Goal: Transaction & Acquisition: Purchase product/service

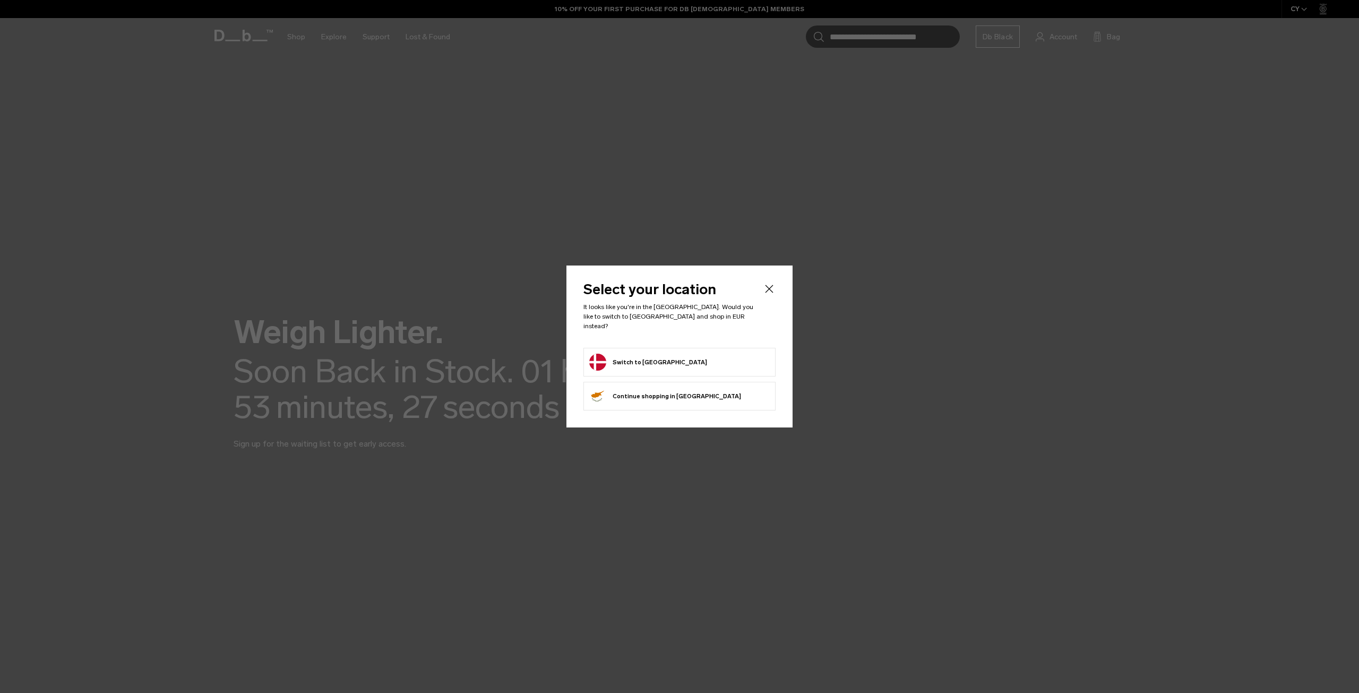
click at [628, 355] on button "Switch to [GEOGRAPHIC_DATA]" at bounding box center [648, 361] width 118 height 17
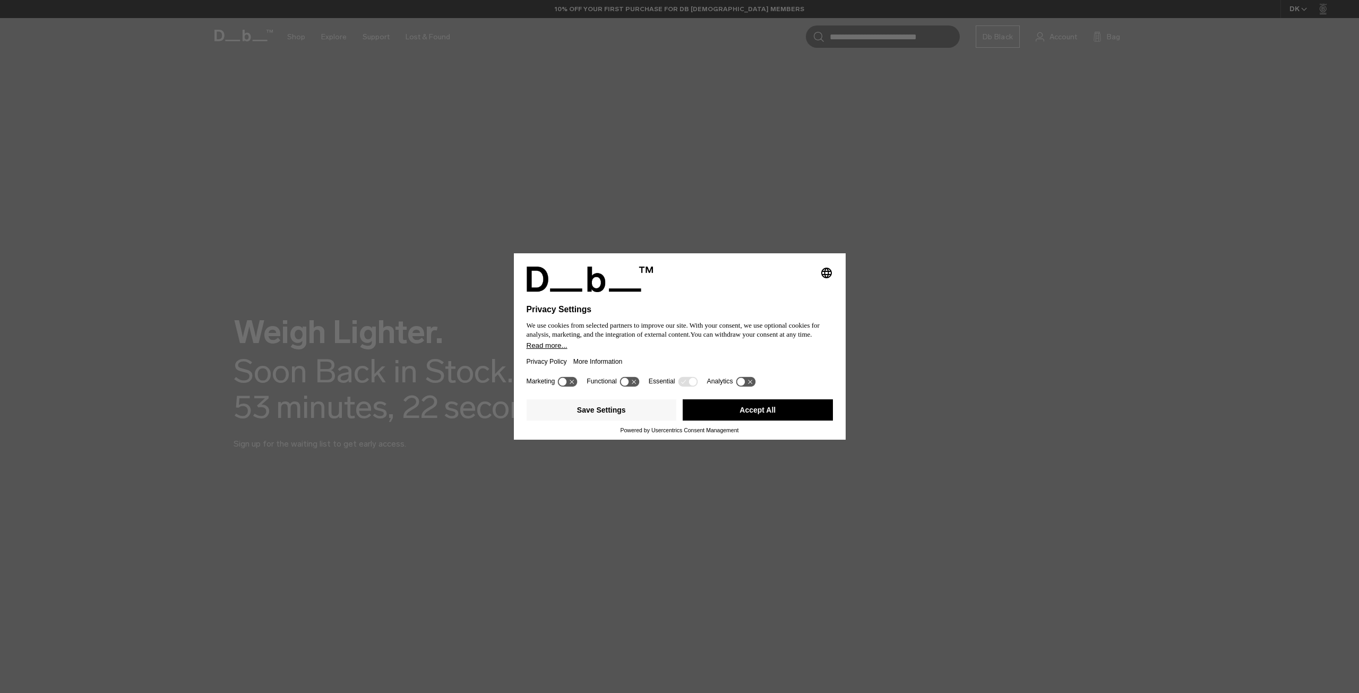
click at [790, 413] on button "Accept All" at bounding box center [758, 409] width 150 height 21
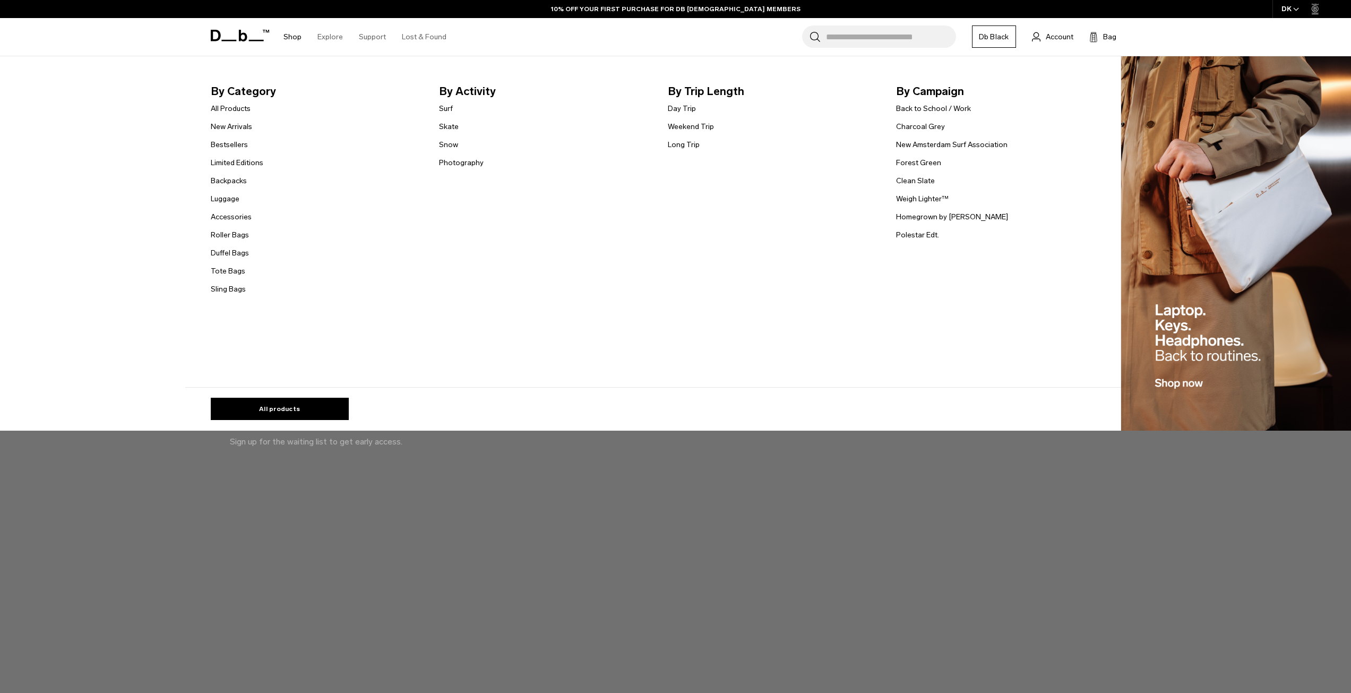
click at [289, 39] on link "Shop" at bounding box center [292, 37] width 18 height 38
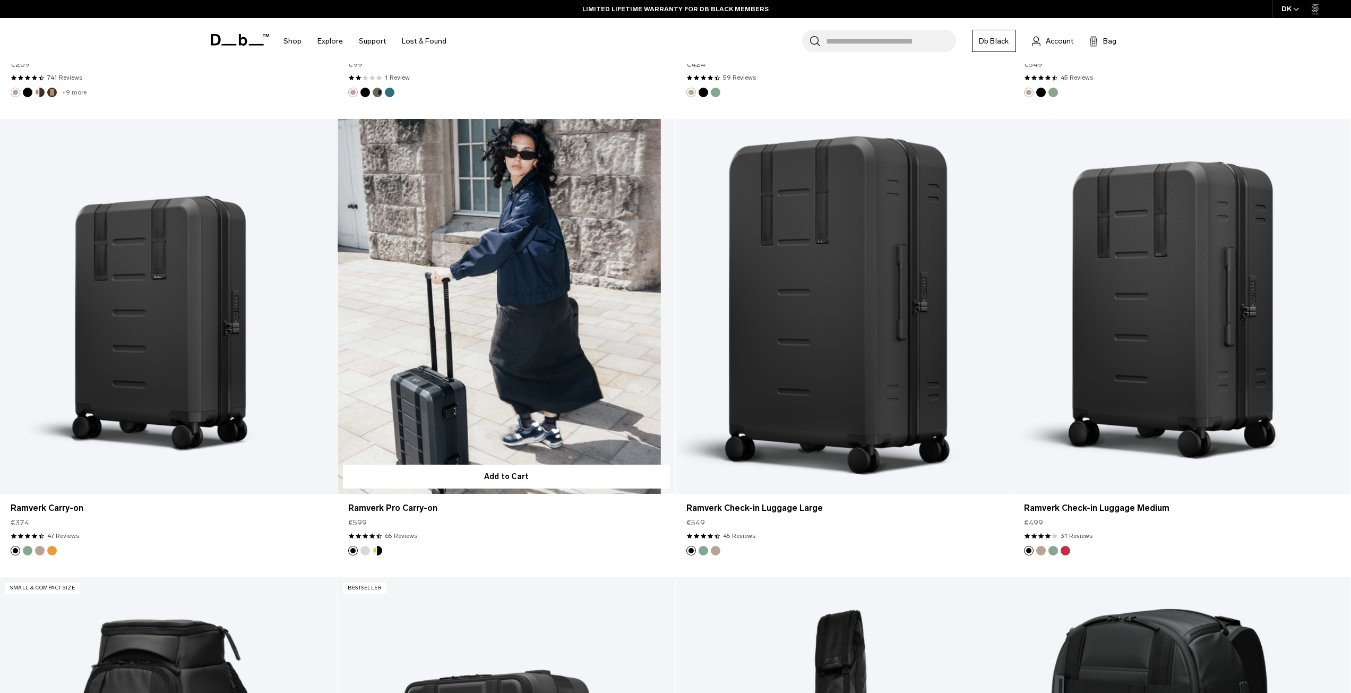
scroll to position [3927, 0]
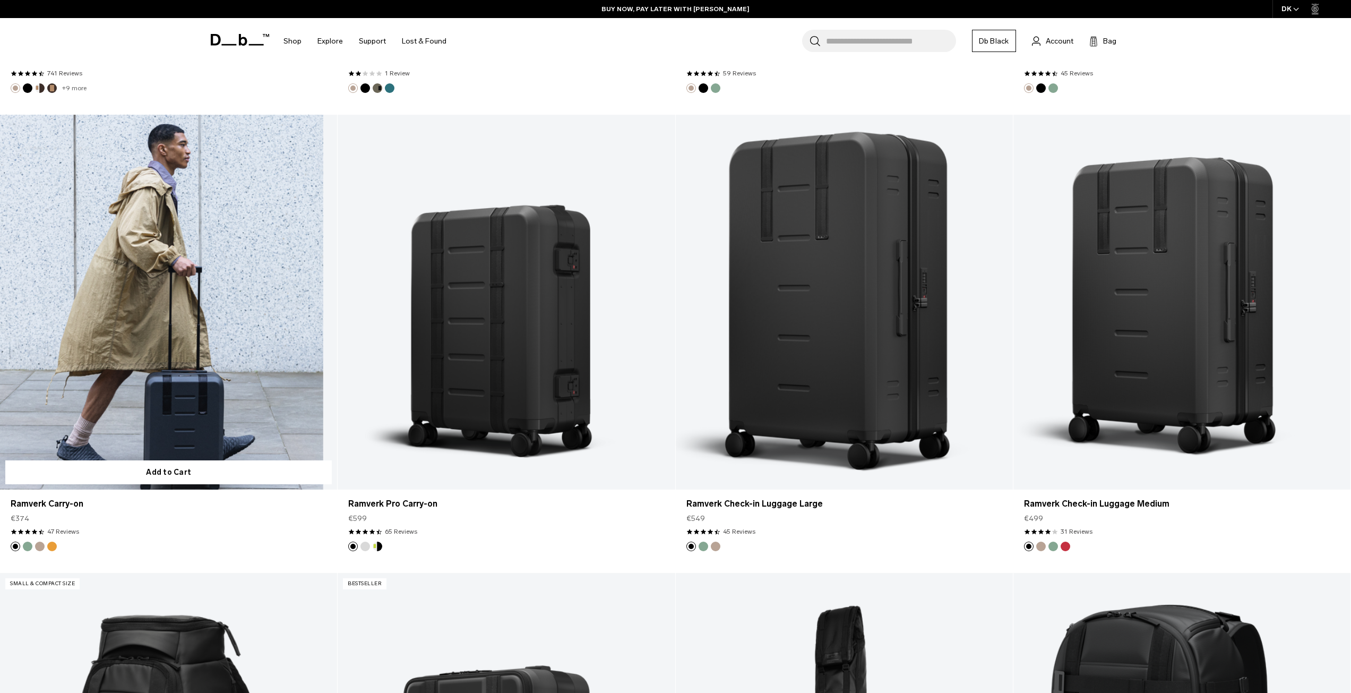
click at [223, 360] on link "Ramverk Carry-on" at bounding box center [168, 302] width 337 height 375
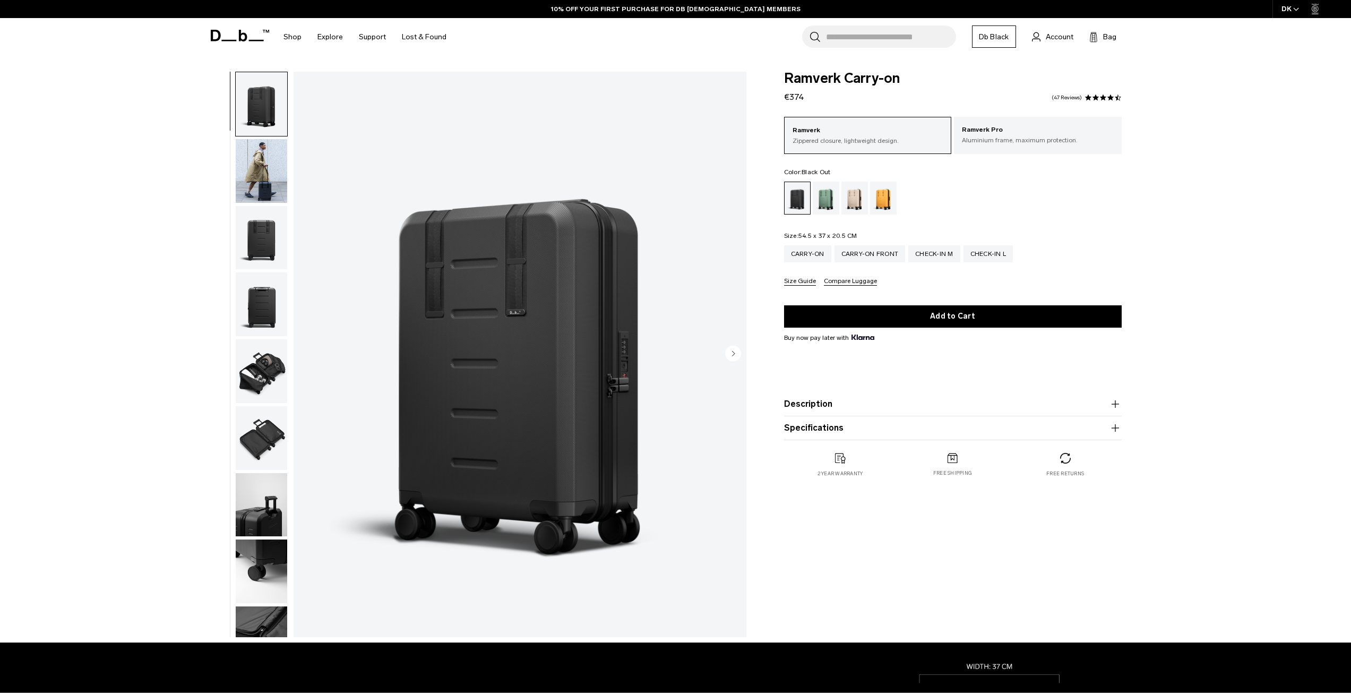
click at [262, 375] on img "button" at bounding box center [261, 371] width 51 height 64
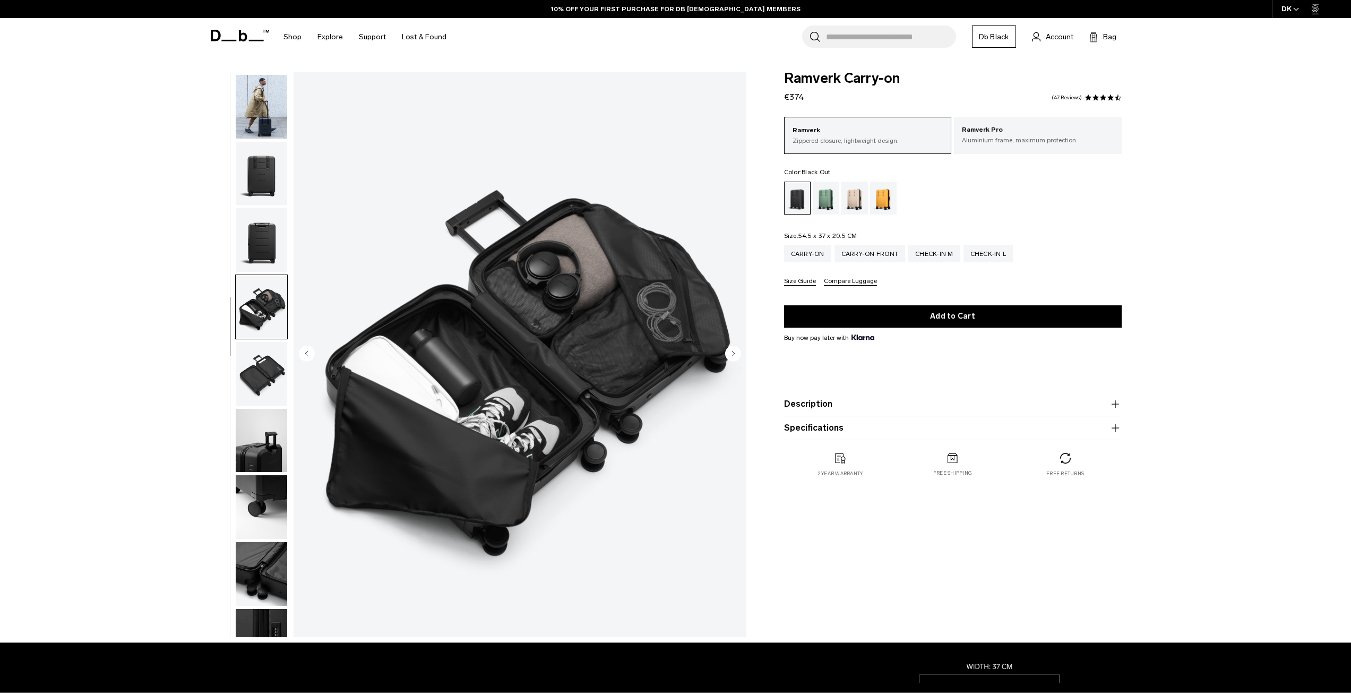
scroll to position [100, 0]
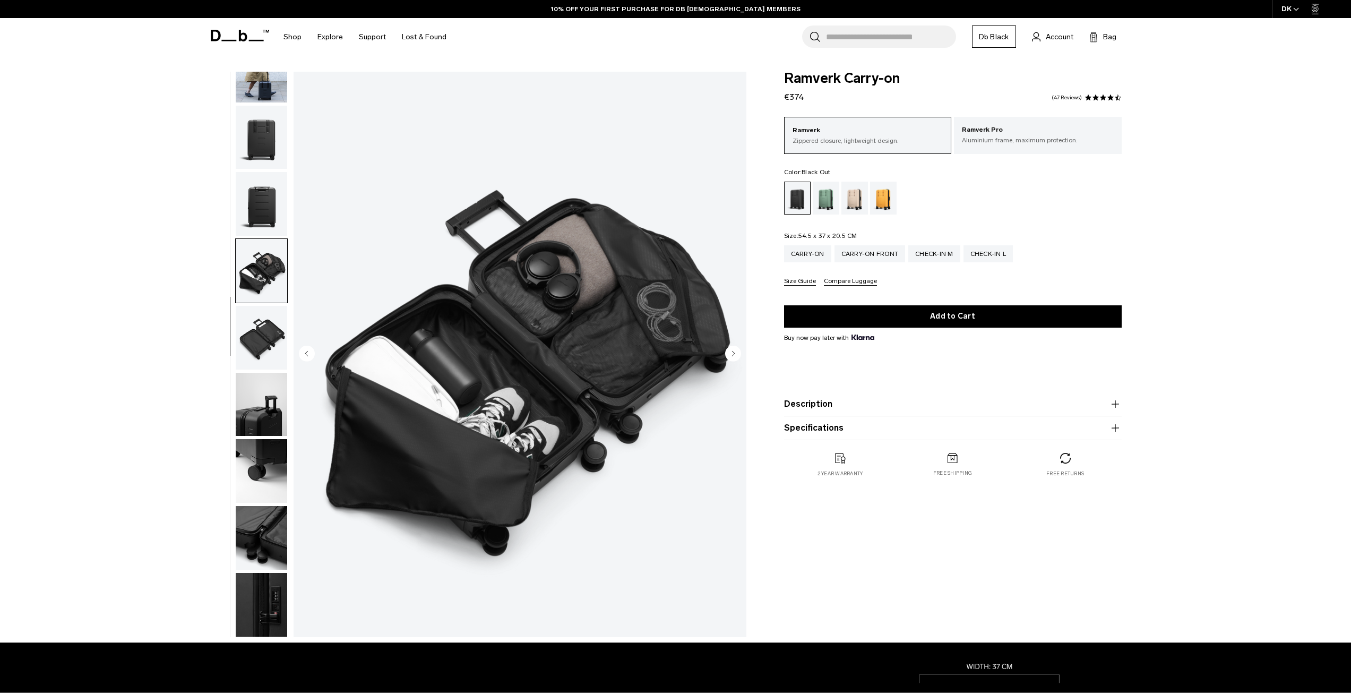
click at [267, 407] on img "button" at bounding box center [261, 405] width 51 height 64
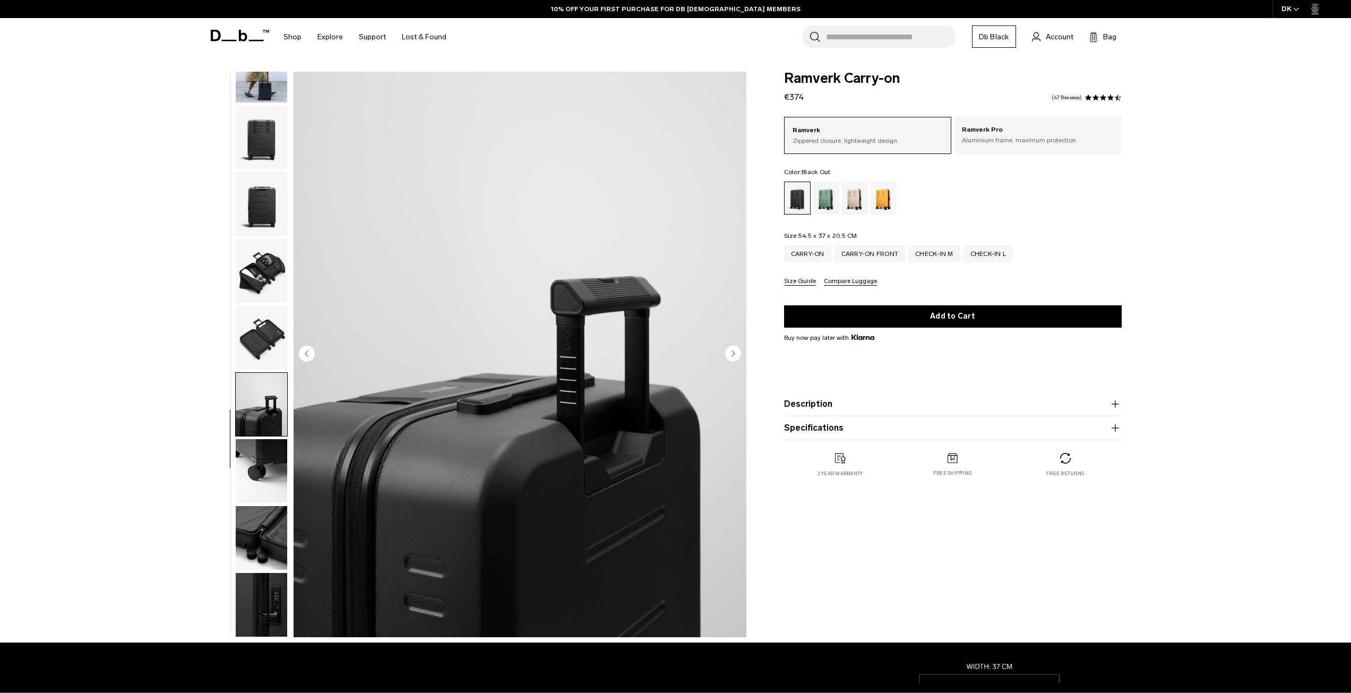
click at [271, 460] on img "button" at bounding box center [261, 471] width 51 height 64
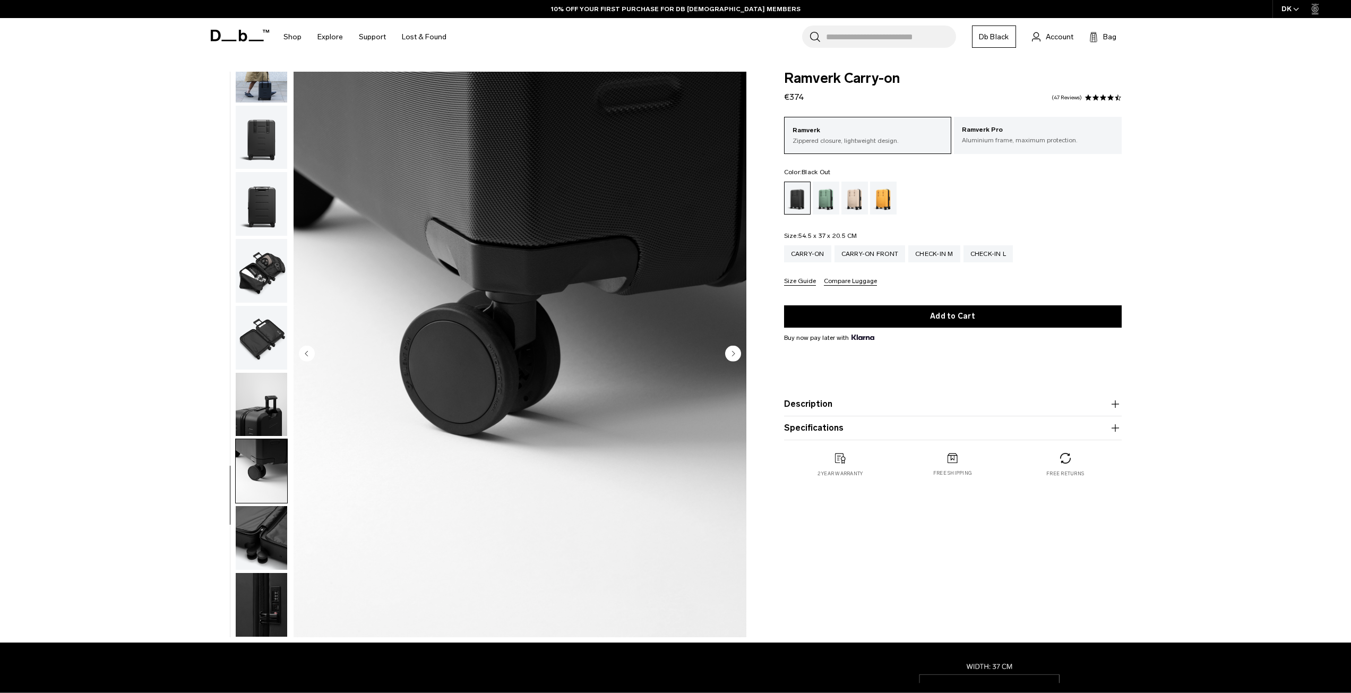
click at [267, 507] on img "button" at bounding box center [261, 538] width 51 height 64
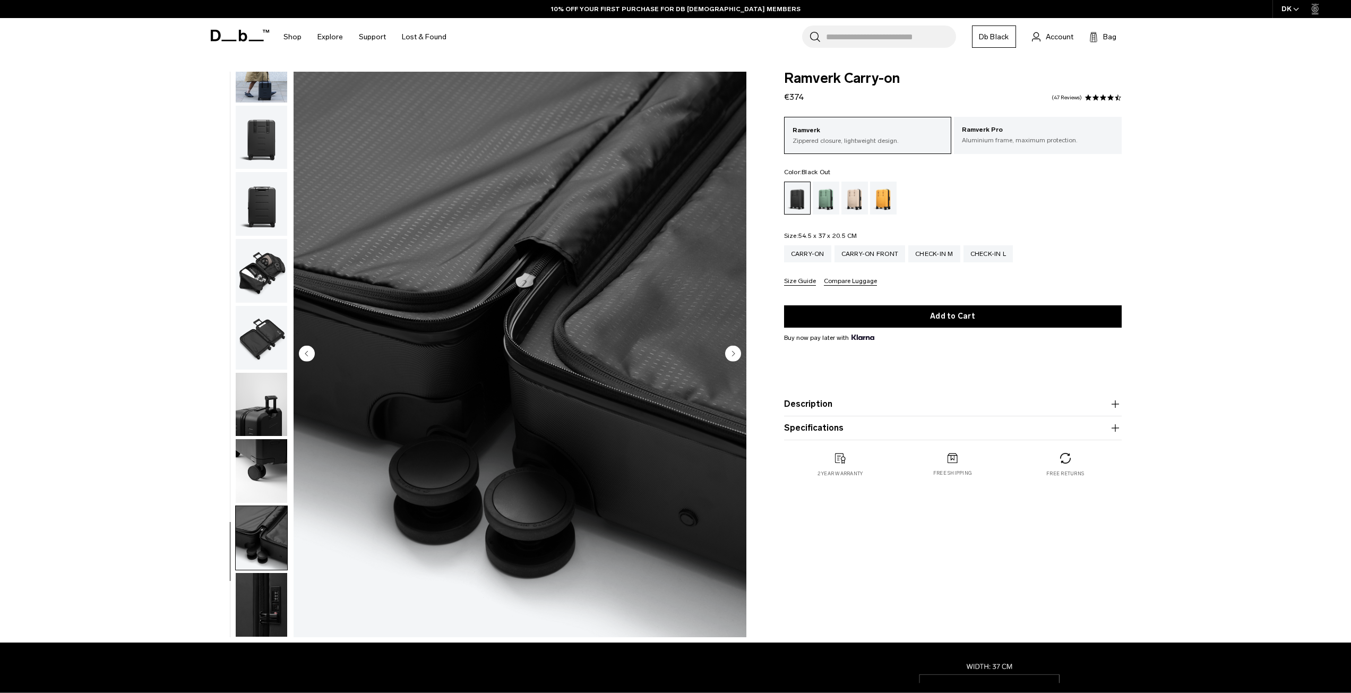
click at [277, 327] on img "button" at bounding box center [261, 338] width 51 height 64
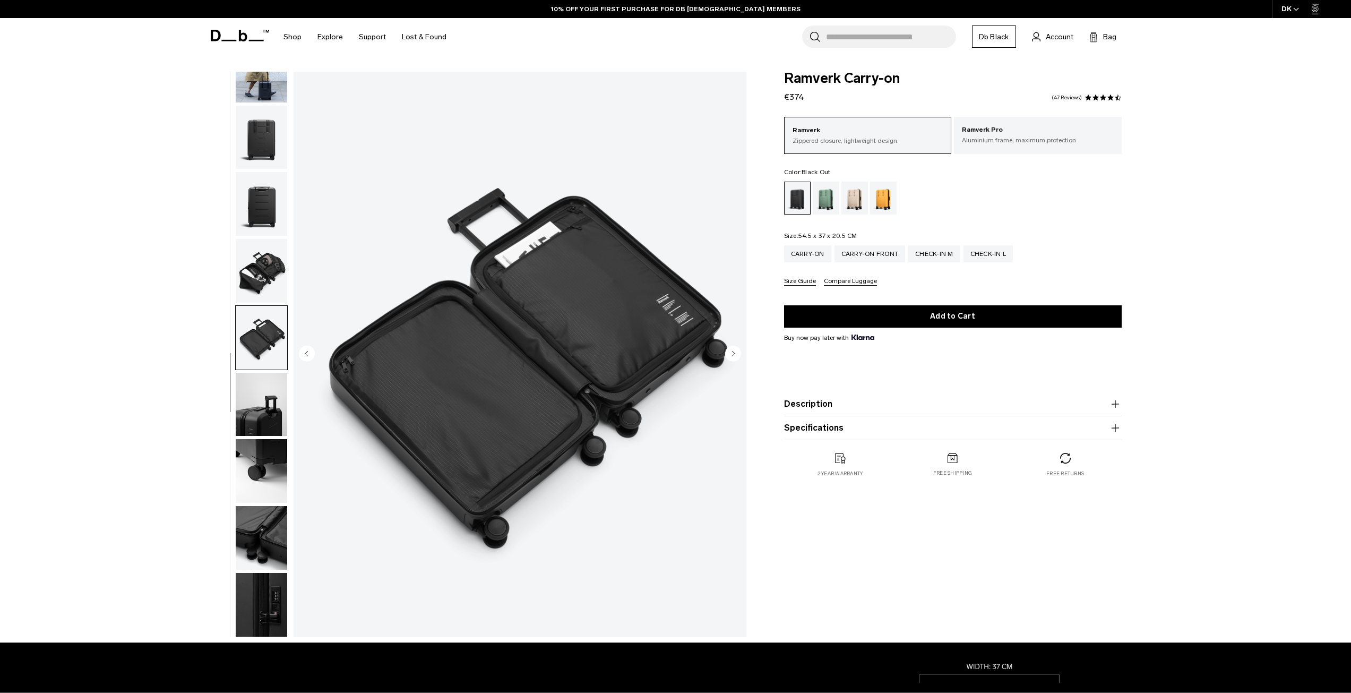
click at [276, 268] on img "button" at bounding box center [261, 271] width 51 height 64
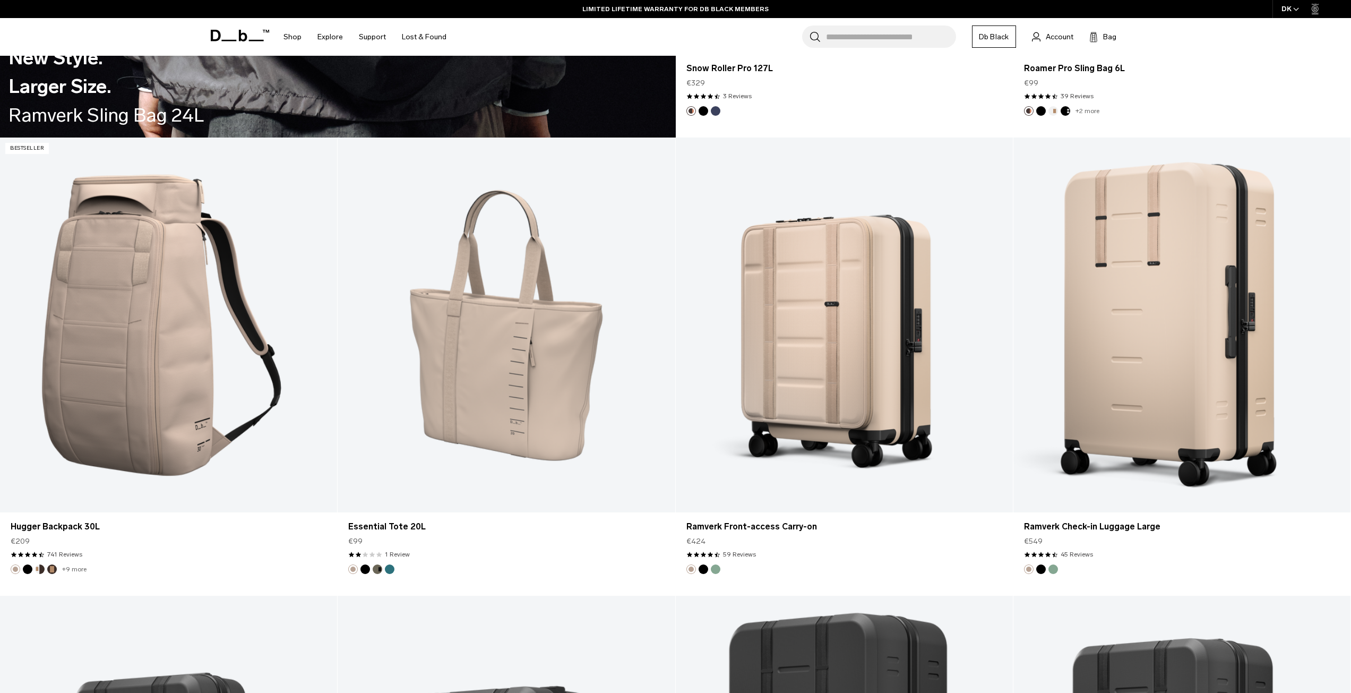
scroll to position [3303, 0]
